Goal: Information Seeking & Learning: Learn about a topic

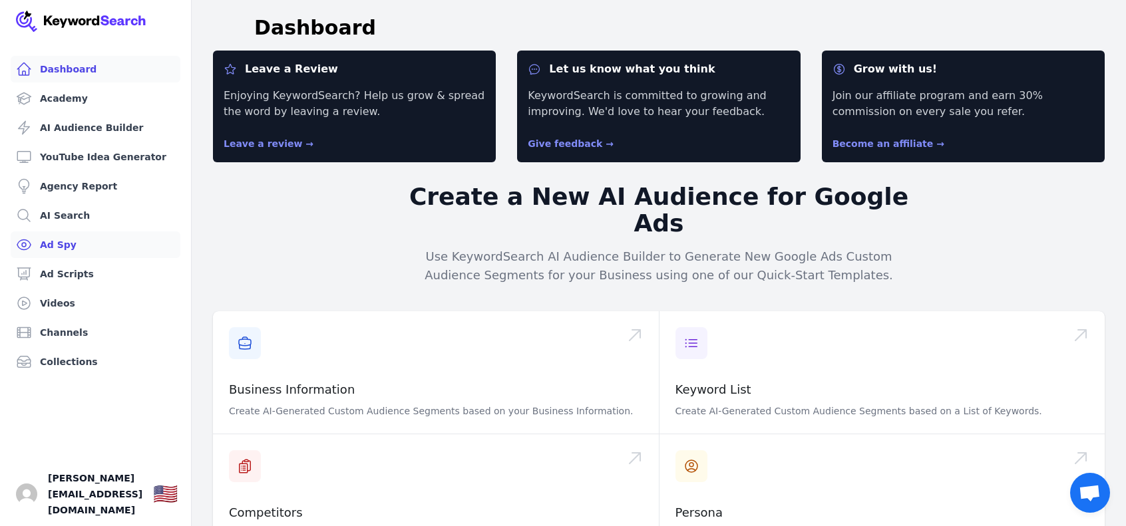
click at [88, 250] on link "Ad Spy" at bounding box center [96, 245] width 170 height 27
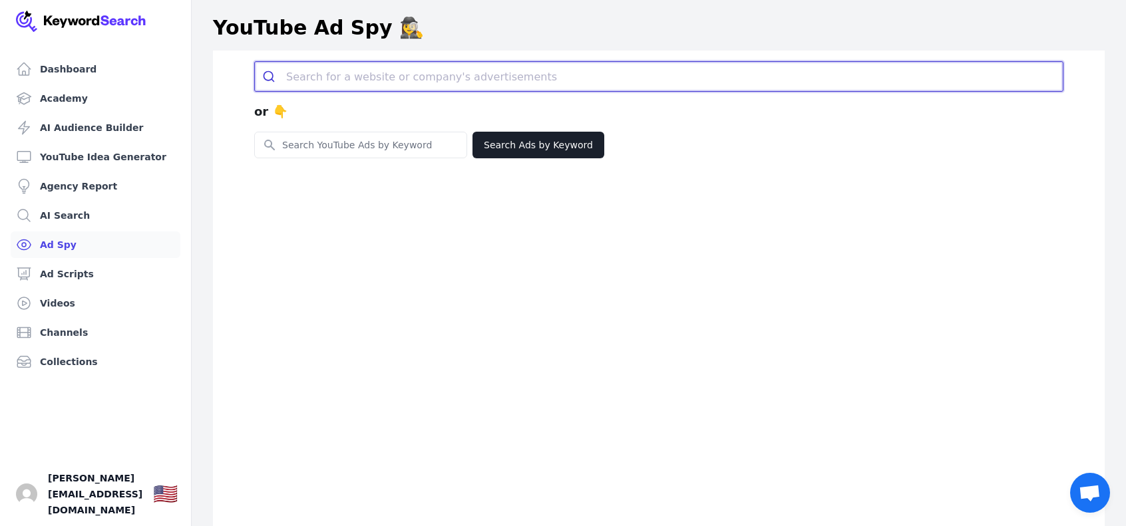
click at [387, 87] on input "search" at bounding box center [674, 76] width 776 height 29
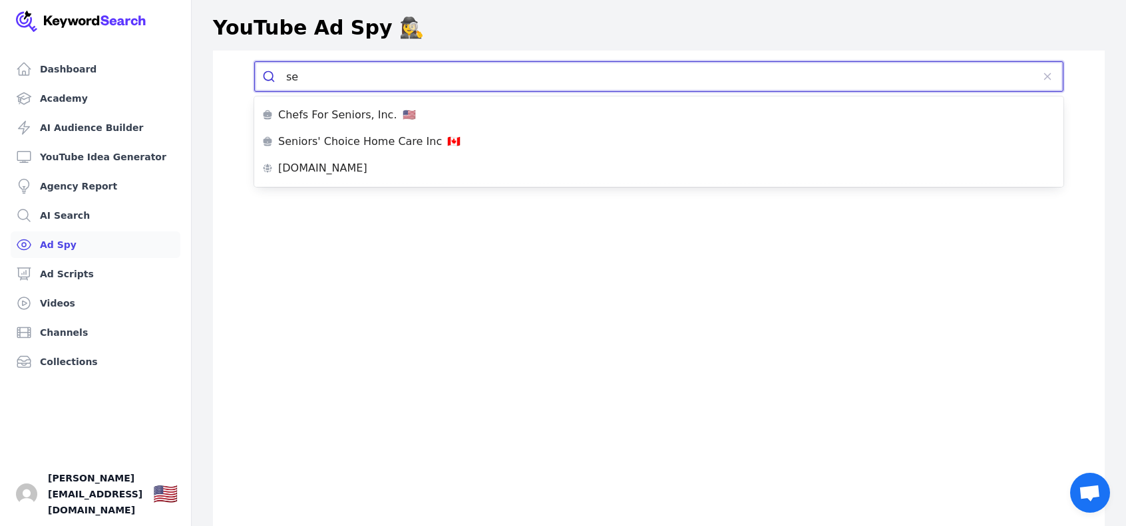
type input "s"
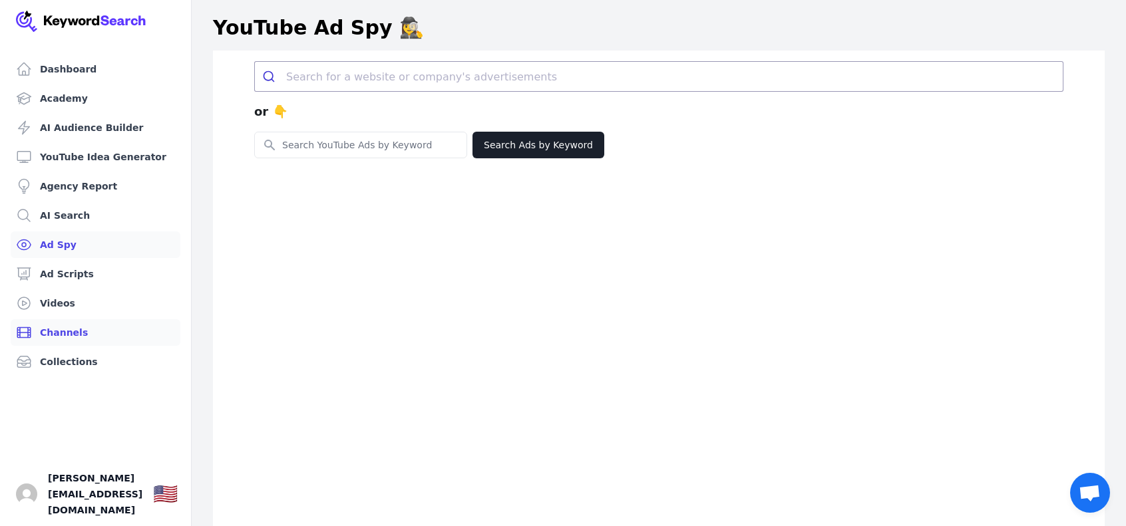
click at [92, 327] on link "Channels" at bounding box center [96, 332] width 170 height 27
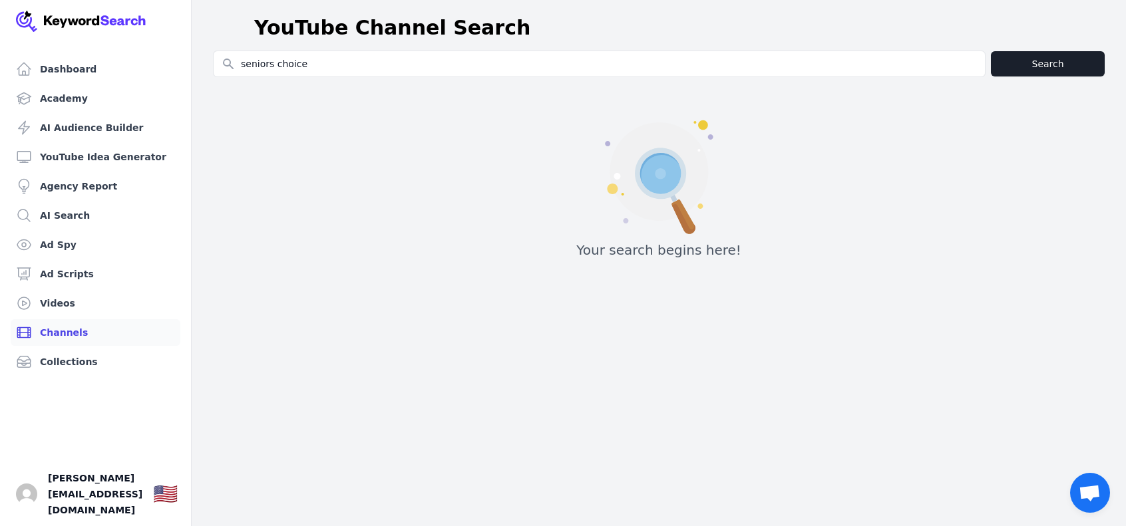
type input "seniors choice"
click at [1047, 71] on button "Search" at bounding box center [1048, 63] width 114 height 25
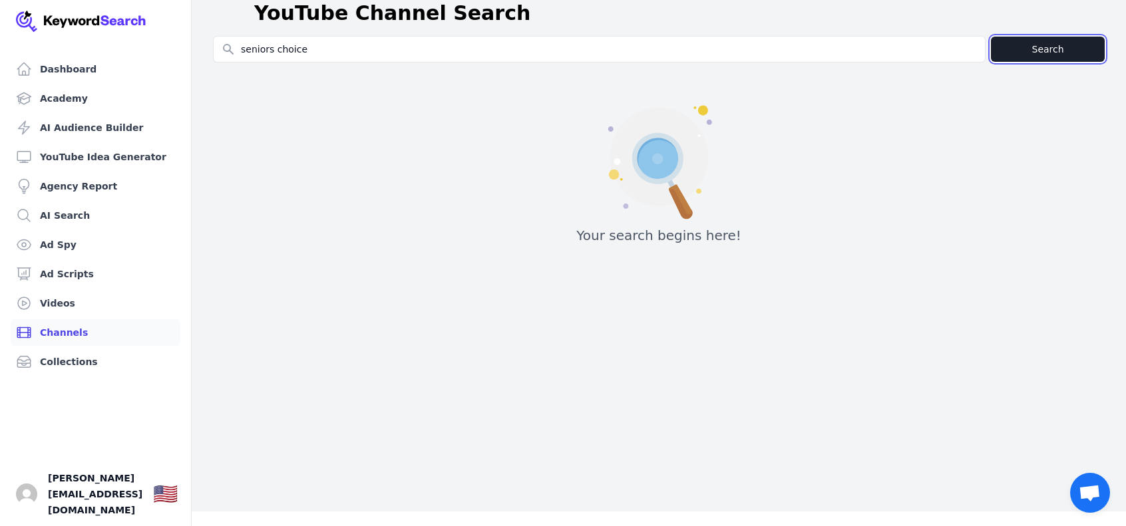
scroll to position [16, 0]
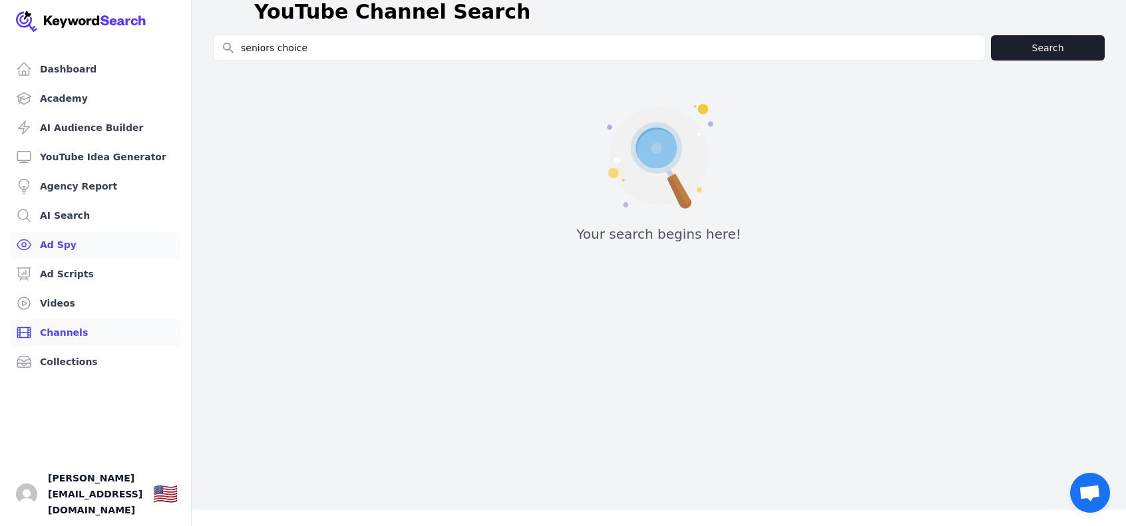
click at [102, 251] on link "Ad Spy" at bounding box center [96, 245] width 170 height 27
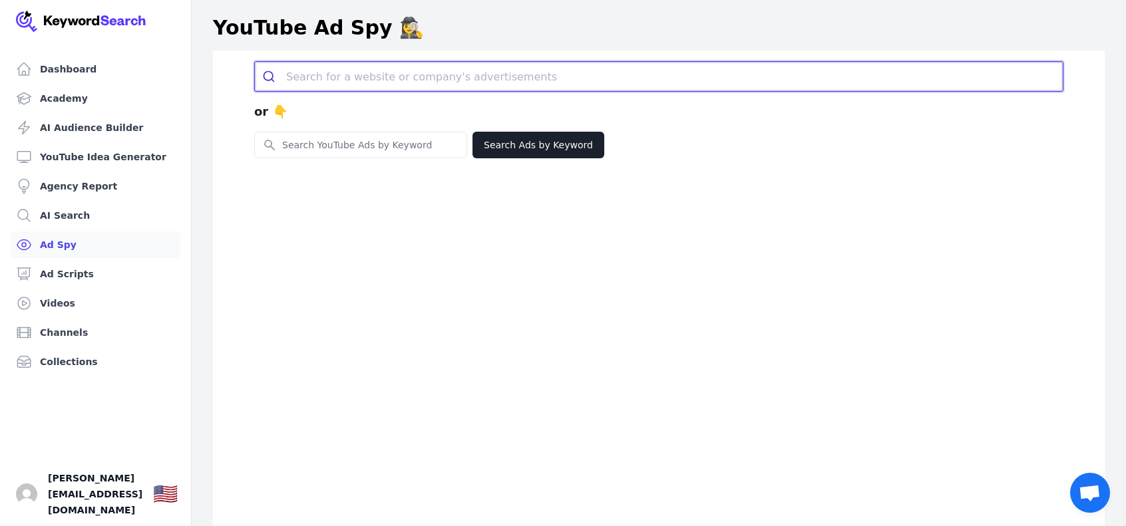
click at [374, 77] on input "search" at bounding box center [674, 76] width 776 height 29
type input "[PERSON_NAME]"
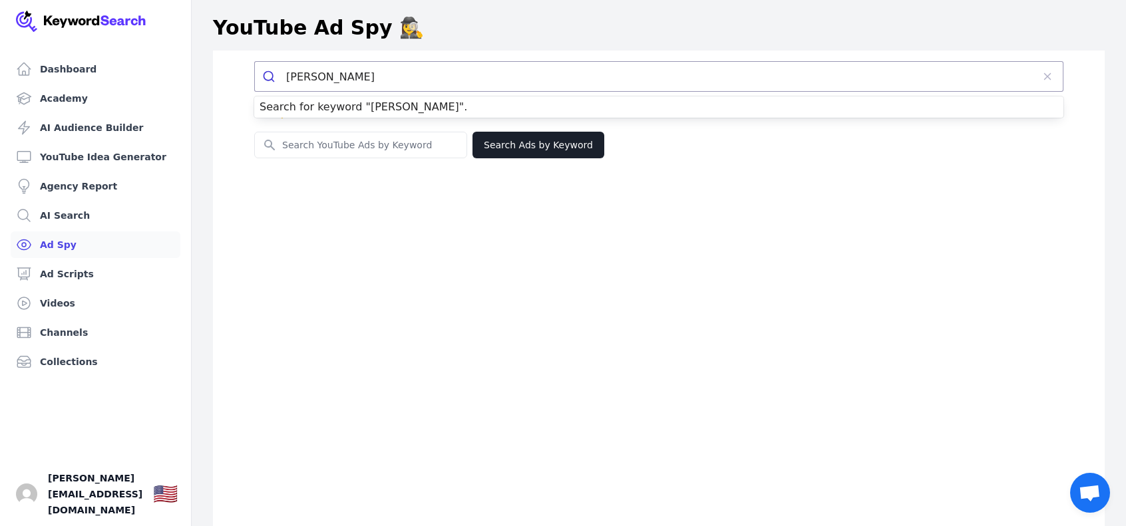
click at [488, 208] on div "[PERSON_NAME] or 👇 Search for YouTube Keywords Search Ads by Keyword" at bounding box center [659, 314] width 892 height 526
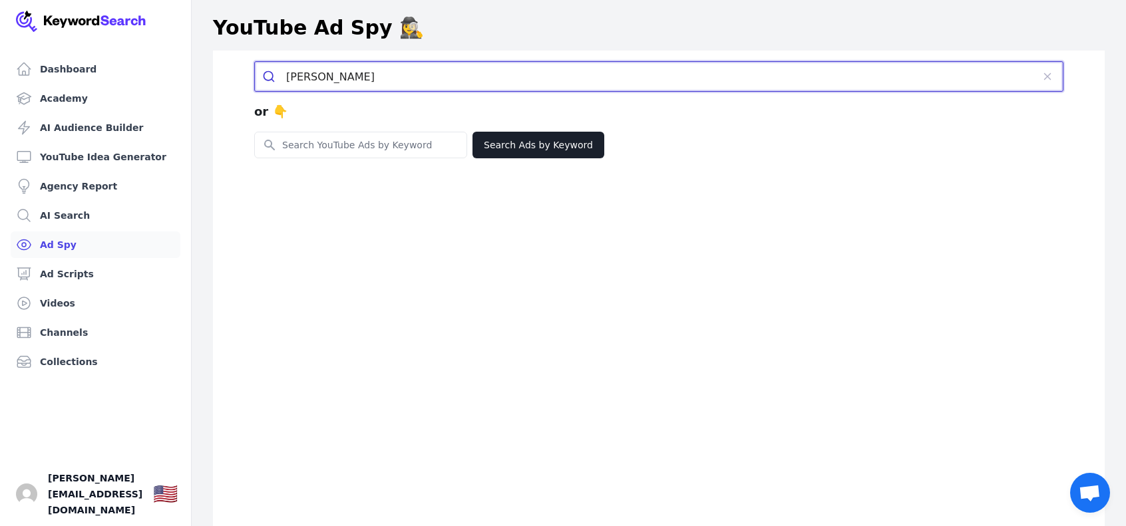
click at [273, 81] on icon "submit" at bounding box center [268, 76] width 11 height 11
click at [806, 79] on input "[PERSON_NAME]" at bounding box center [659, 76] width 746 height 29
click at [0, 0] on button "submit" at bounding box center [0, 0] width 0 height 0
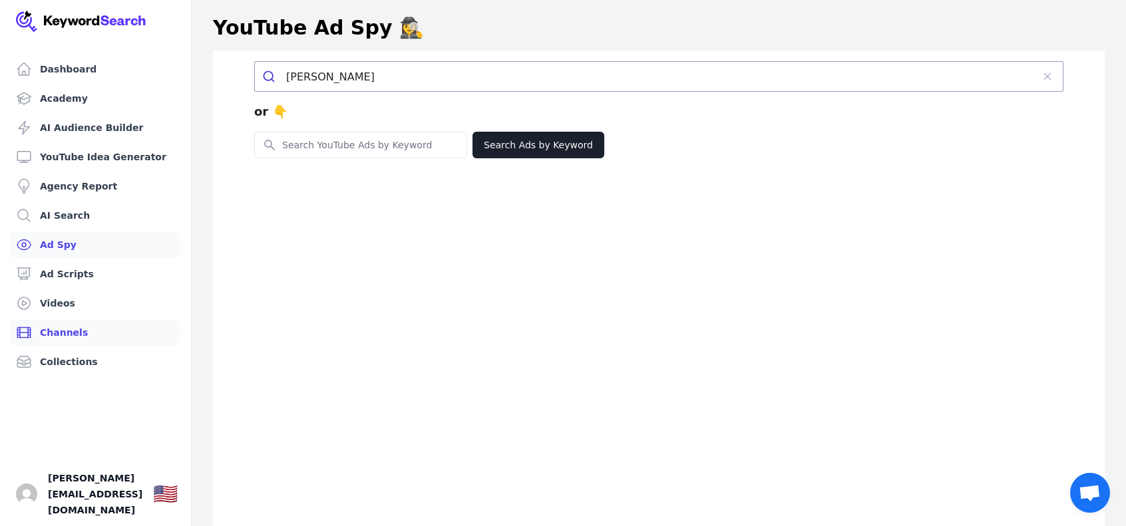
click at [100, 328] on link "Channels" at bounding box center [96, 332] width 170 height 27
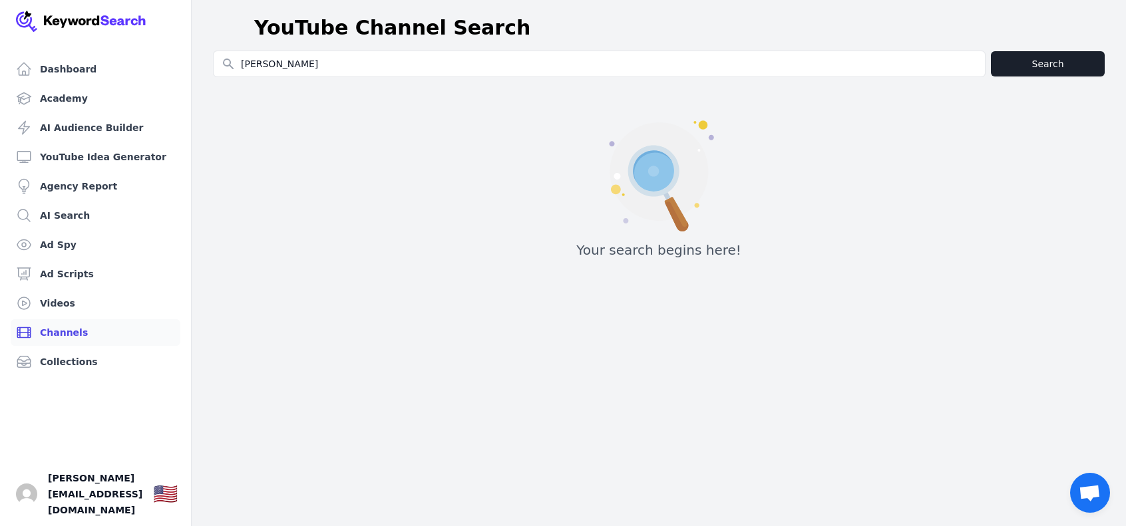
type input "[PERSON_NAME]"
click at [1032, 57] on button "Search" at bounding box center [1048, 63] width 114 height 25
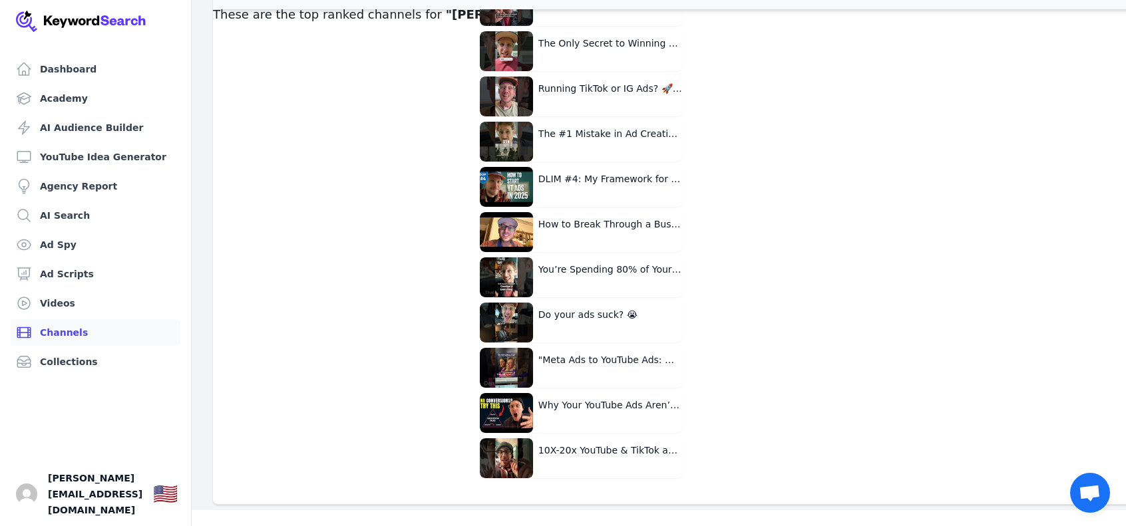
scroll to position [213, 0]
drag, startPoint x: 566, startPoint y: 439, endPoint x: 540, endPoint y: 441, distance: 26.0
click at [540, 441] on button "10X-20x YouTube & TikTok ads results with this hack" at bounding box center [581, 458] width 202 height 40
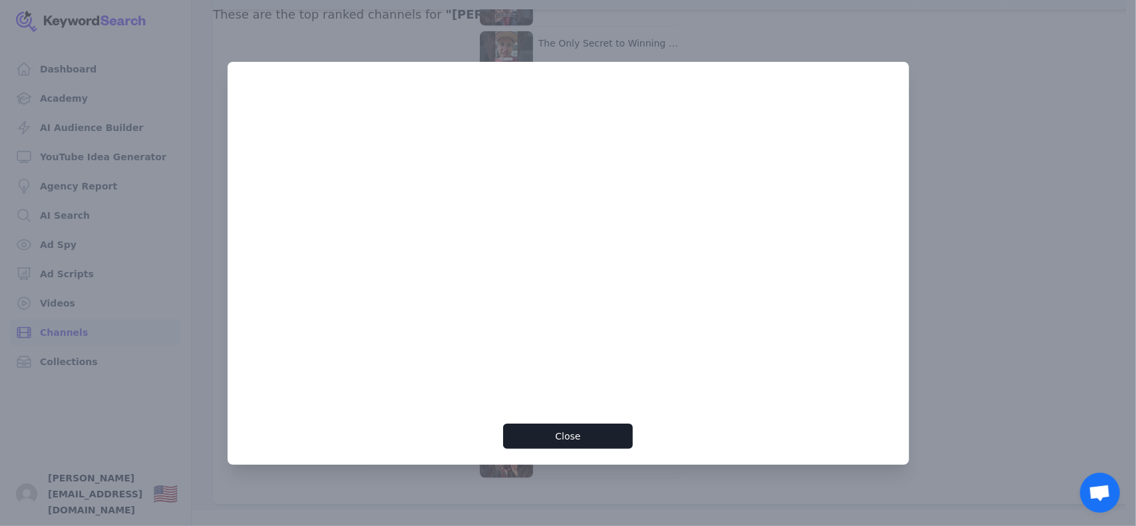
click at [721, 447] on div "Close" at bounding box center [568, 271] width 649 height 355
click at [605, 435] on button "Close" at bounding box center [568, 436] width 130 height 25
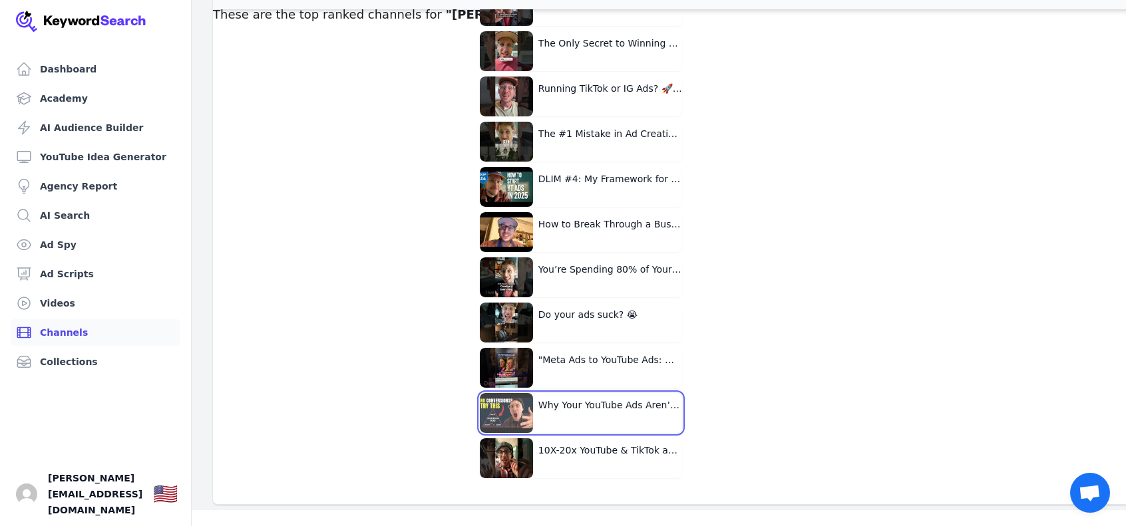
click at [613, 399] on button "Why Your YouTube Ads Aren’t Converting (And How to Fix Them)" at bounding box center [581, 413] width 202 height 40
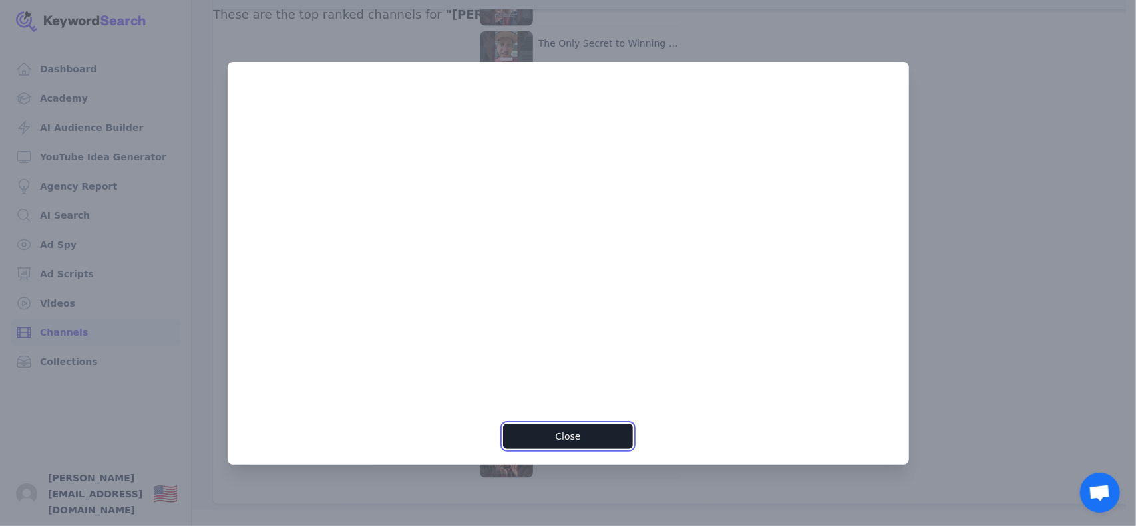
click at [578, 432] on button "Close" at bounding box center [568, 436] width 130 height 25
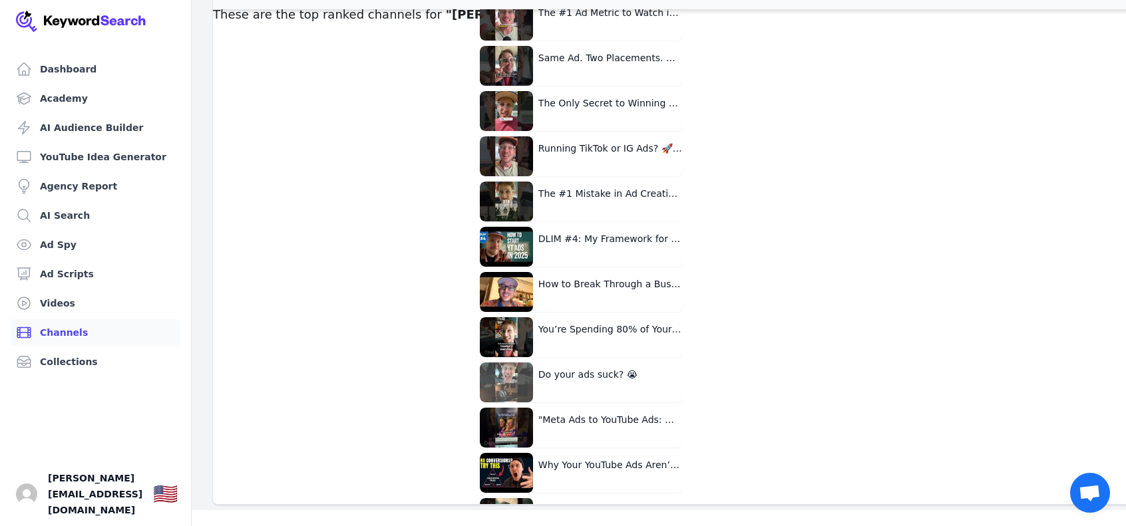
scroll to position [857, 0]
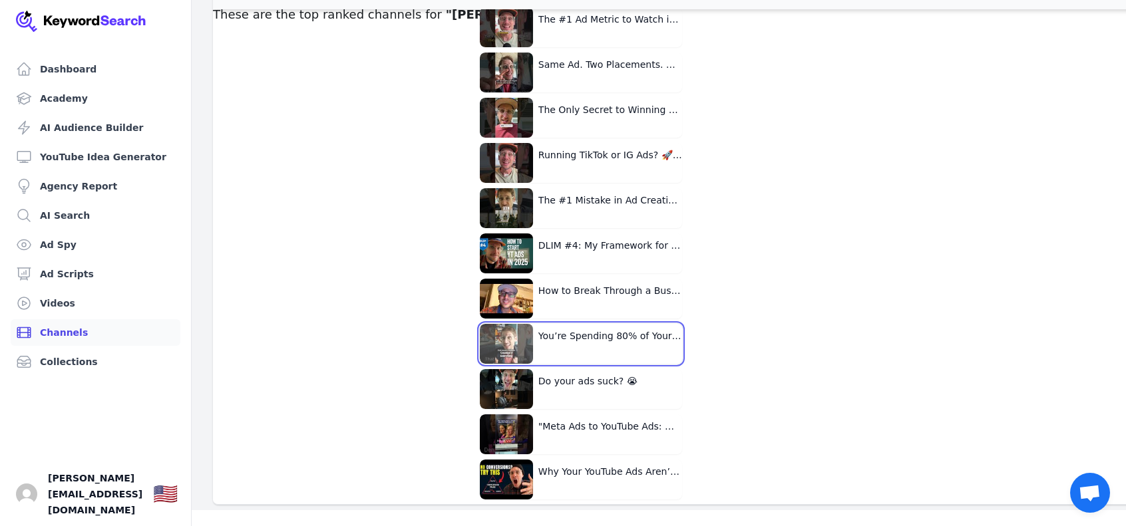
click at [598, 329] on button "You’re Spending 80% of Your Time on the Wrong Ad Stuff" at bounding box center [581, 344] width 202 height 40
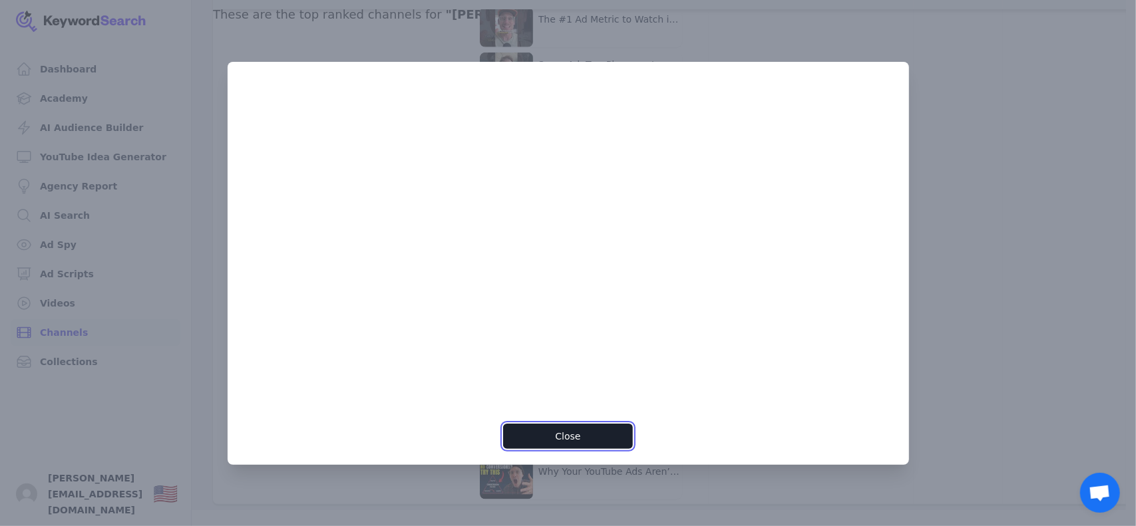
click at [588, 446] on button "Close" at bounding box center [568, 436] width 130 height 25
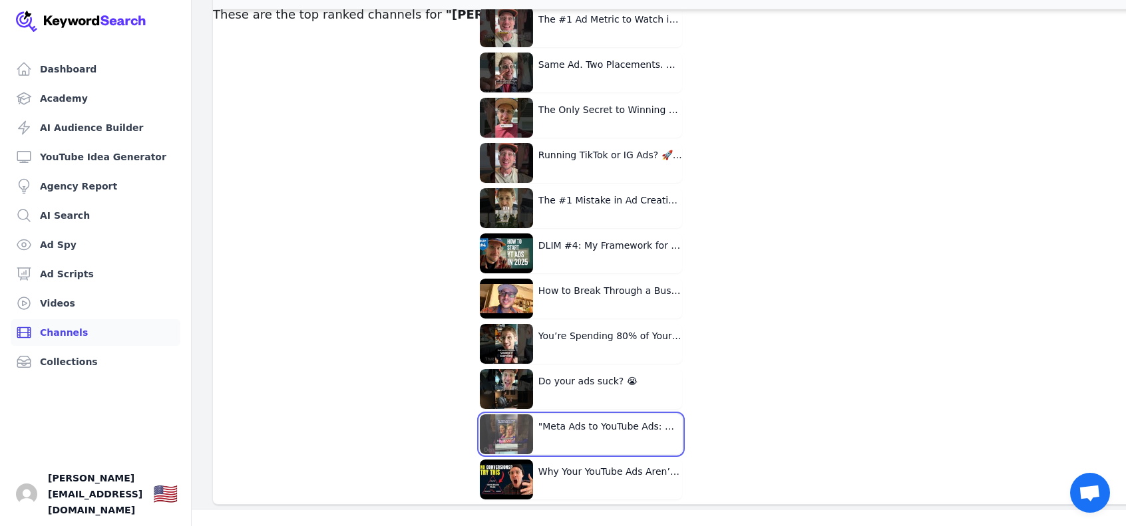
click at [613, 424] on button ""Meta Ads to YouTube Ads: Why Context Is Key for Effective Video Ads" at bounding box center [581, 435] width 202 height 40
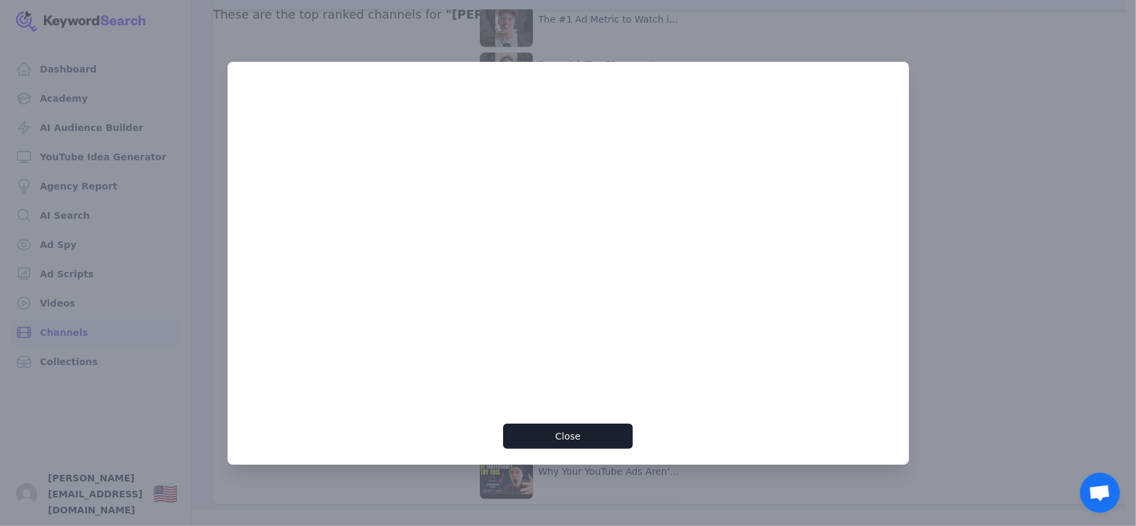
click at [752, 422] on div "Close" at bounding box center [568, 271] width 649 height 355
click at [611, 438] on button "Close" at bounding box center [568, 436] width 130 height 25
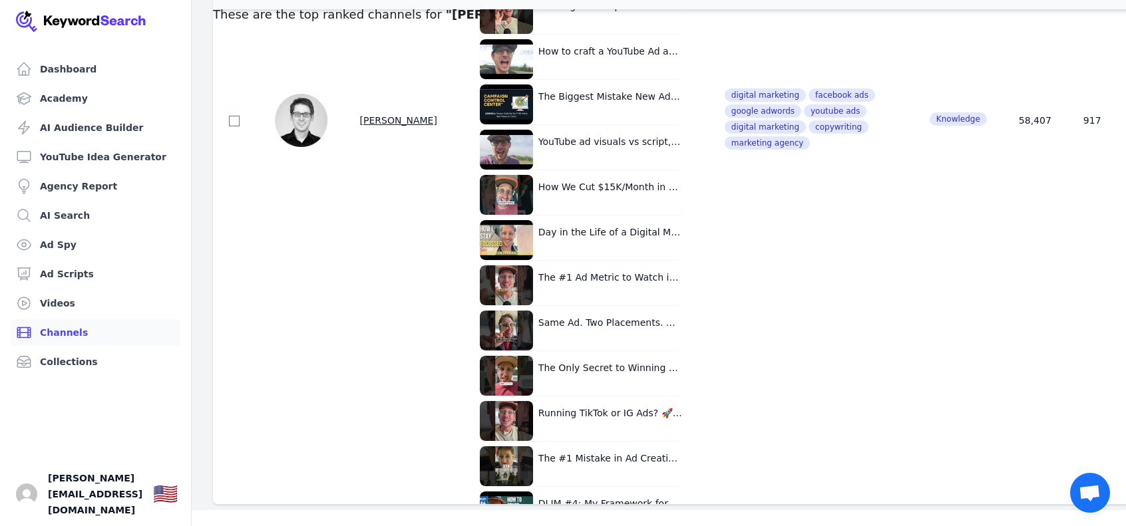
scroll to position [591, 0]
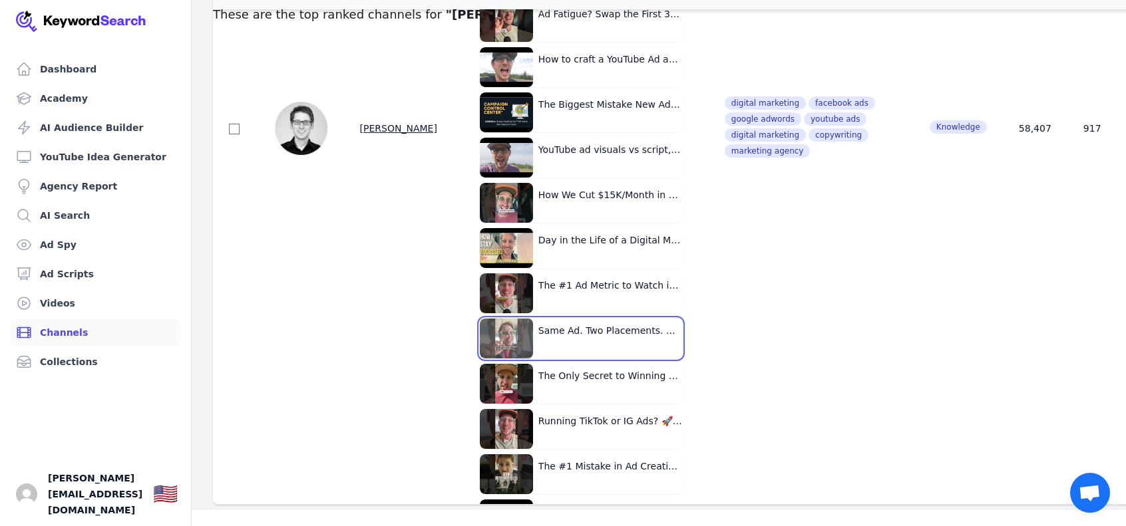
click at [577, 325] on button "Same Ad. Two Placements. One Bombed. Here’s Why." at bounding box center [581, 339] width 202 height 40
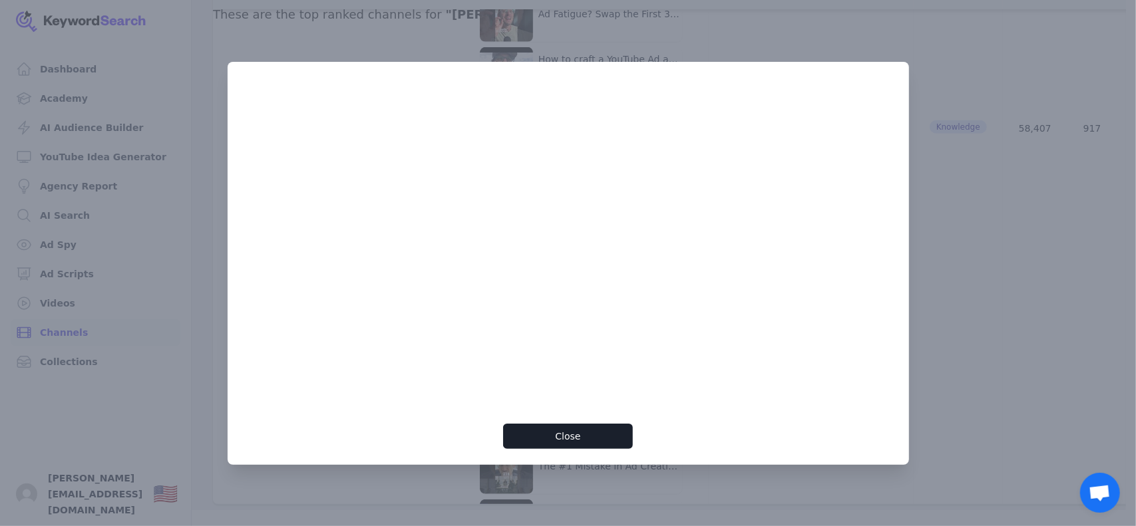
click at [763, 433] on div "Close" at bounding box center [568, 271] width 649 height 355
click at [599, 436] on button "Close" at bounding box center [568, 436] width 130 height 25
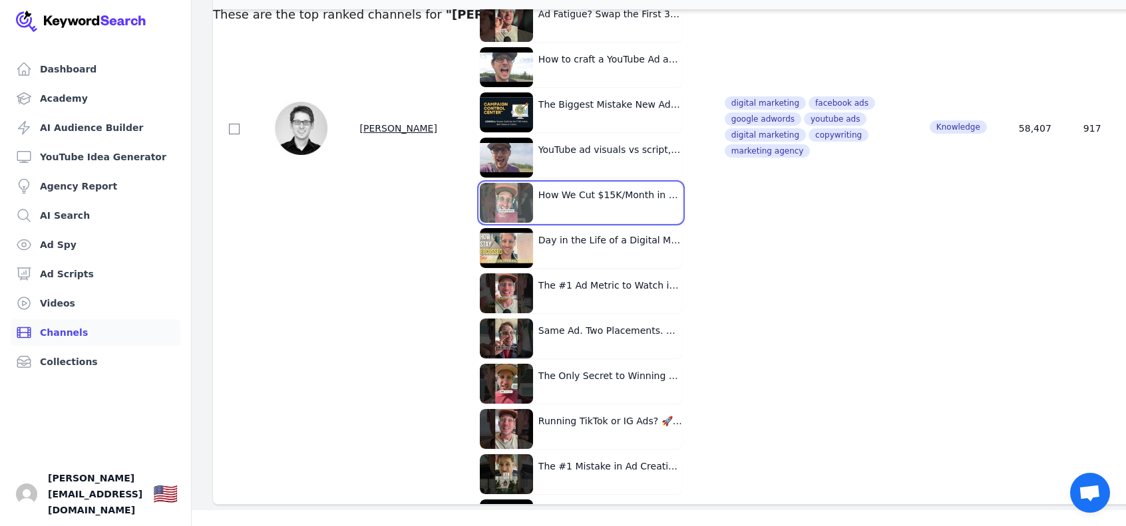
click at [589, 186] on button "How We Cut $15K/Month in Ad Costs to $0 Using AI Tools 💡" at bounding box center [581, 203] width 202 height 40
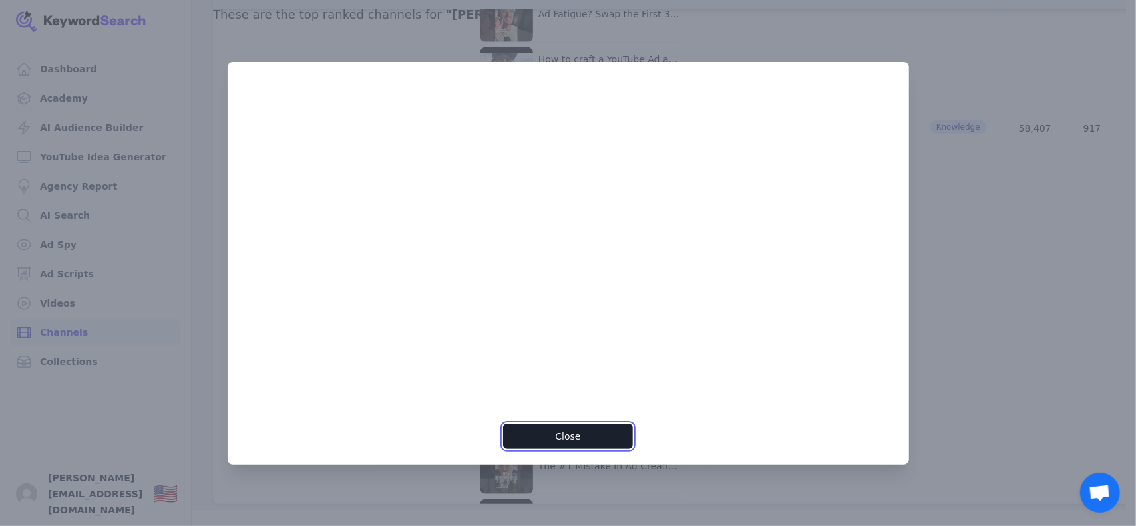
click at [570, 434] on button "Close" at bounding box center [568, 436] width 130 height 25
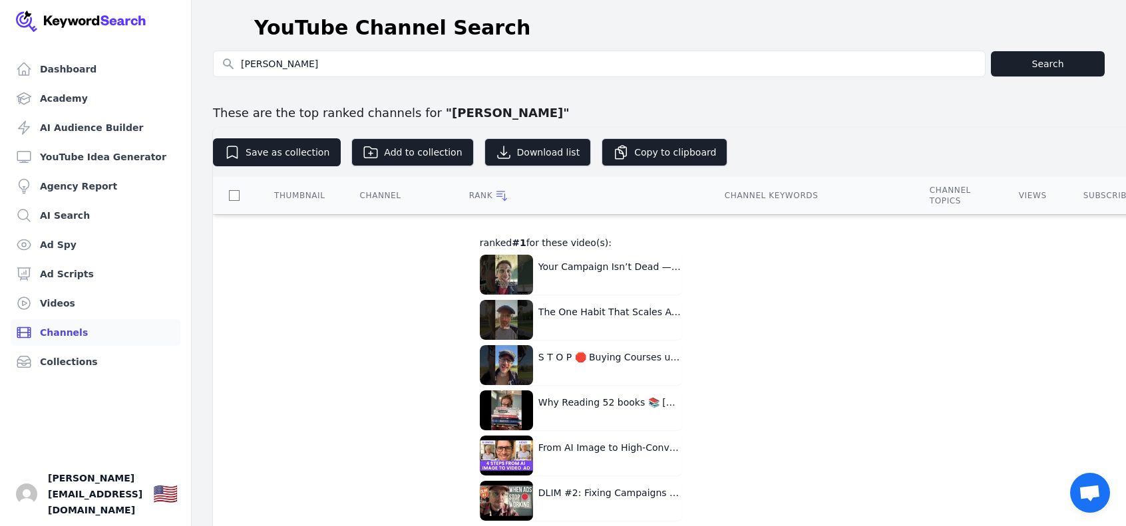
scroll to position [0, 0]
click at [73, 248] on link "Ad Spy" at bounding box center [96, 245] width 170 height 27
